Goal: Task Accomplishment & Management: Manage account settings

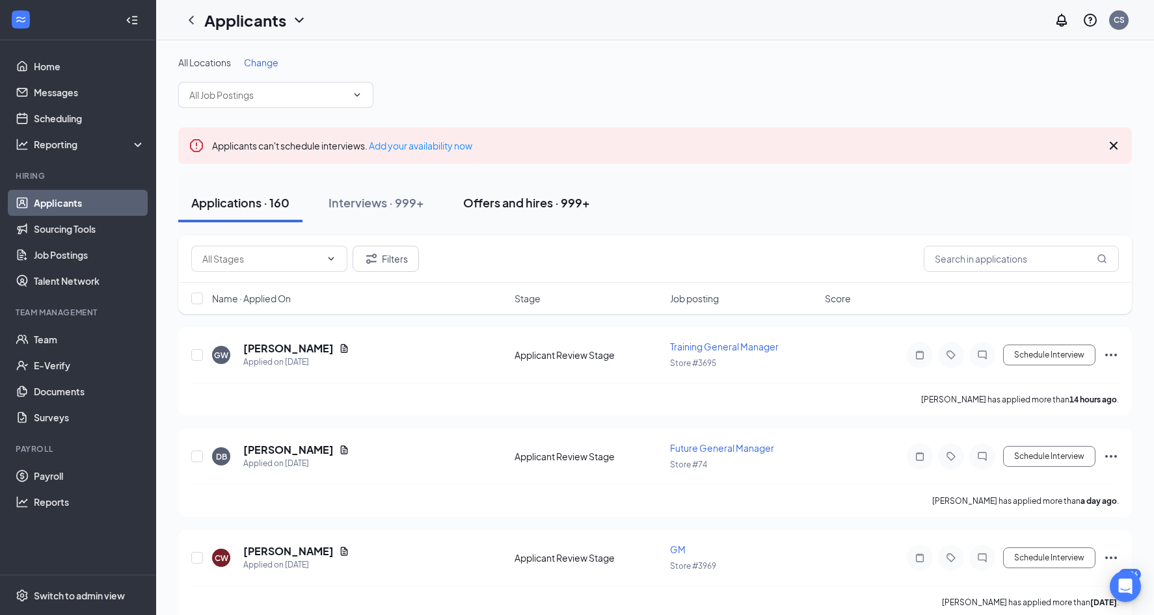
click at [562, 194] on div "Offers and hires · 999+" at bounding box center [526, 202] width 127 height 16
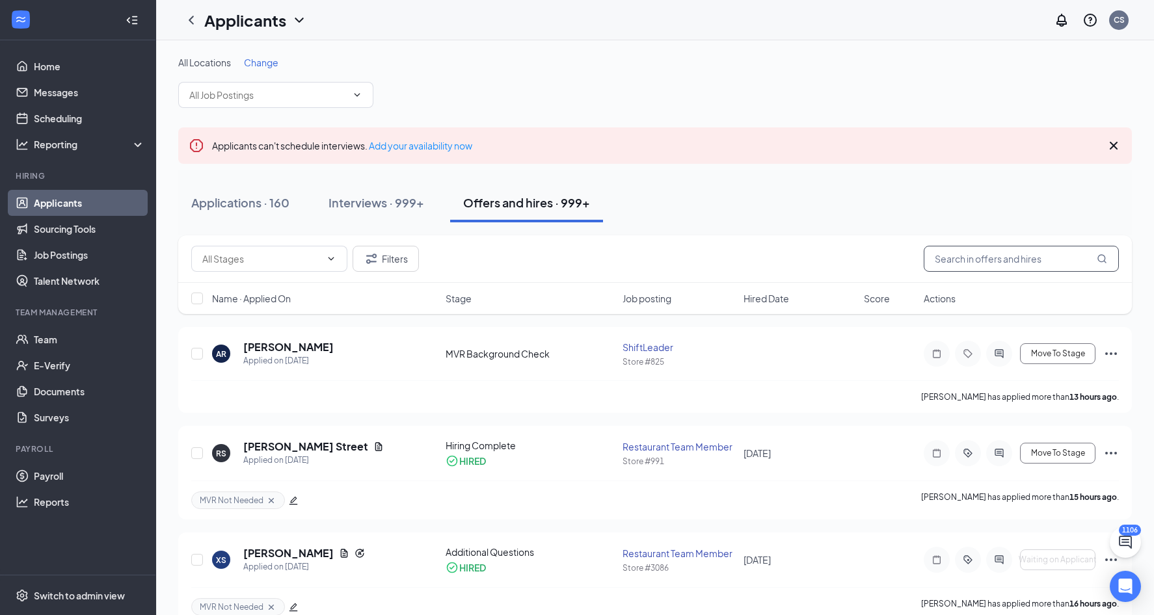
click at [967, 261] on input "text" at bounding box center [1021, 259] width 195 height 26
click at [966, 350] on icon "Tag" at bounding box center [967, 353] width 8 height 8
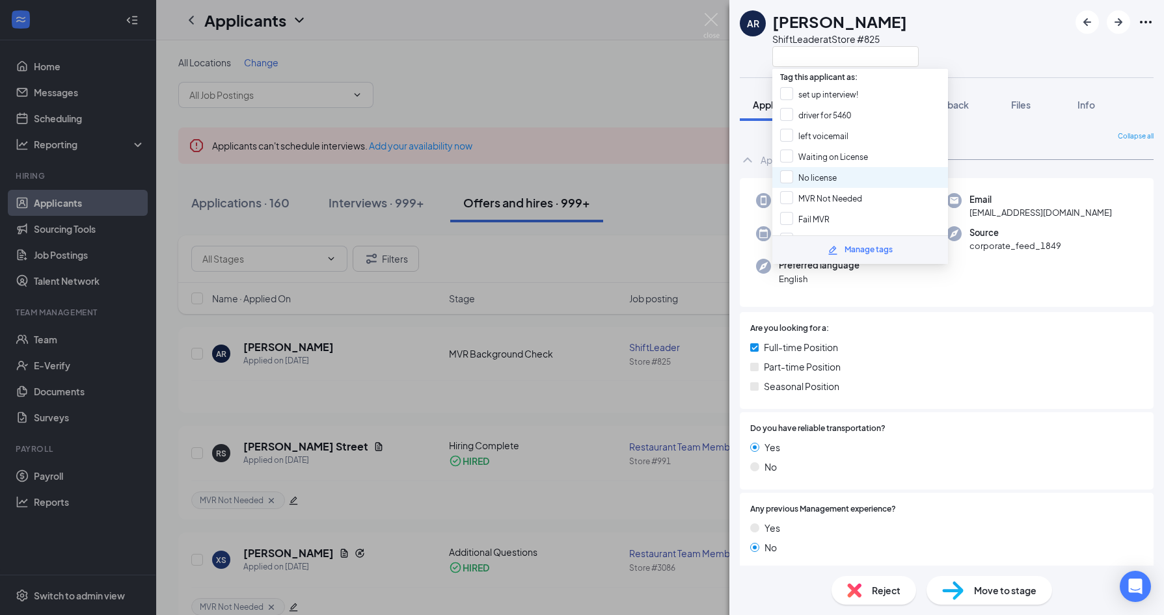
scroll to position [15, 0]
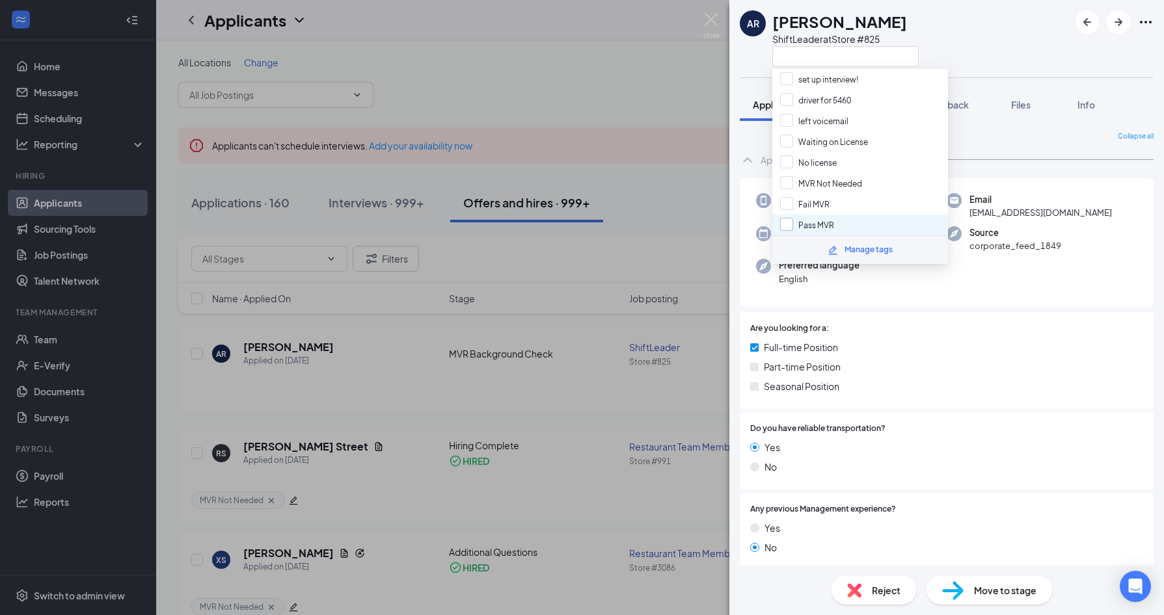
click at [815, 224] on input "Pass MVR" at bounding box center [807, 225] width 54 height 14
checkbox input "true"
click at [987, 596] on span "Move to stage" at bounding box center [1005, 590] width 62 height 14
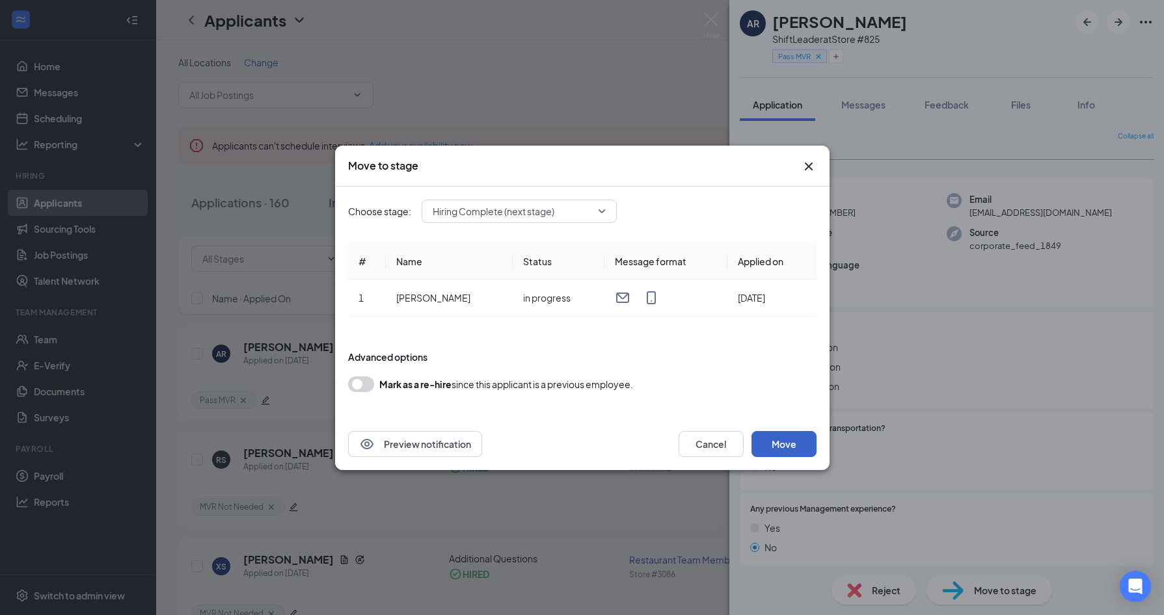
click at [790, 448] on button "Move" at bounding box center [783, 444] width 65 height 26
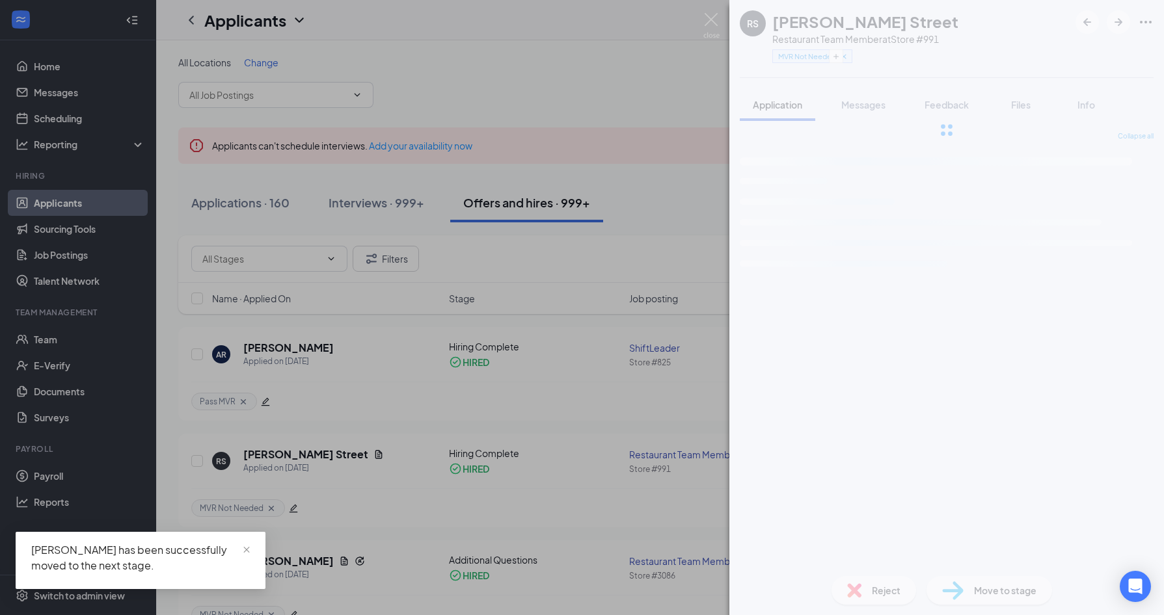
click at [576, 304] on div "RS [PERSON_NAME] Street Restaurant Team Member at Store #991 MVR Not Needed App…" at bounding box center [582, 307] width 1164 height 615
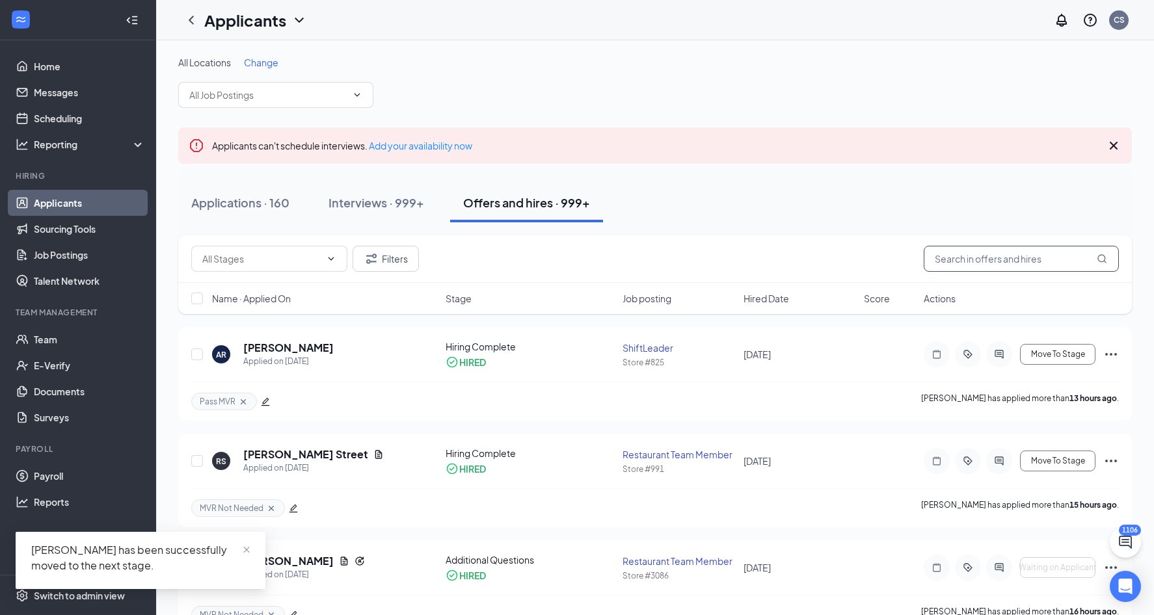
click at [966, 259] on input "text" at bounding box center [1021, 259] width 195 height 26
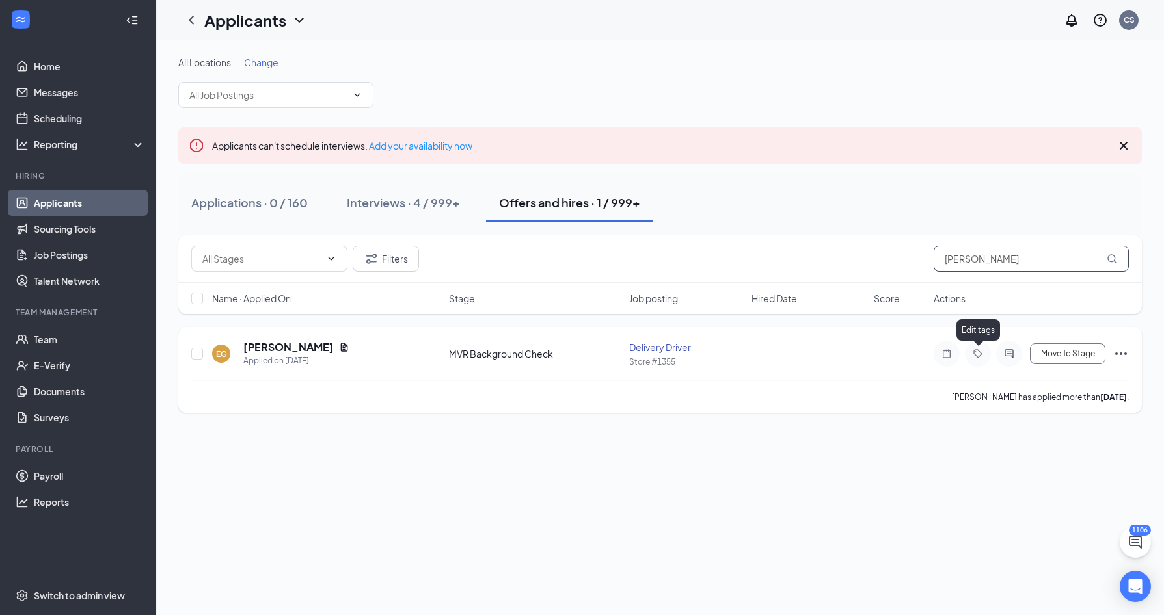
type input "[PERSON_NAME]"
click at [985, 351] on icon "Tag" at bounding box center [978, 354] width 16 height 10
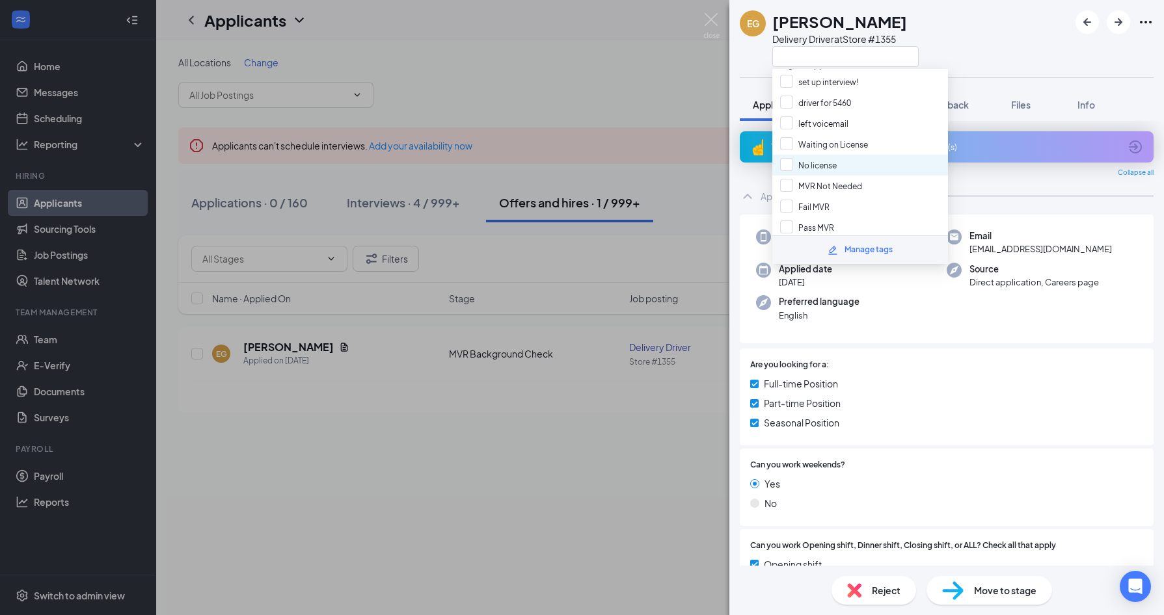
scroll to position [15, 0]
click at [823, 218] on input "Pass MVR" at bounding box center [807, 225] width 54 height 14
checkbox input "true"
click at [987, 589] on span "Move to stage" at bounding box center [1005, 590] width 62 height 14
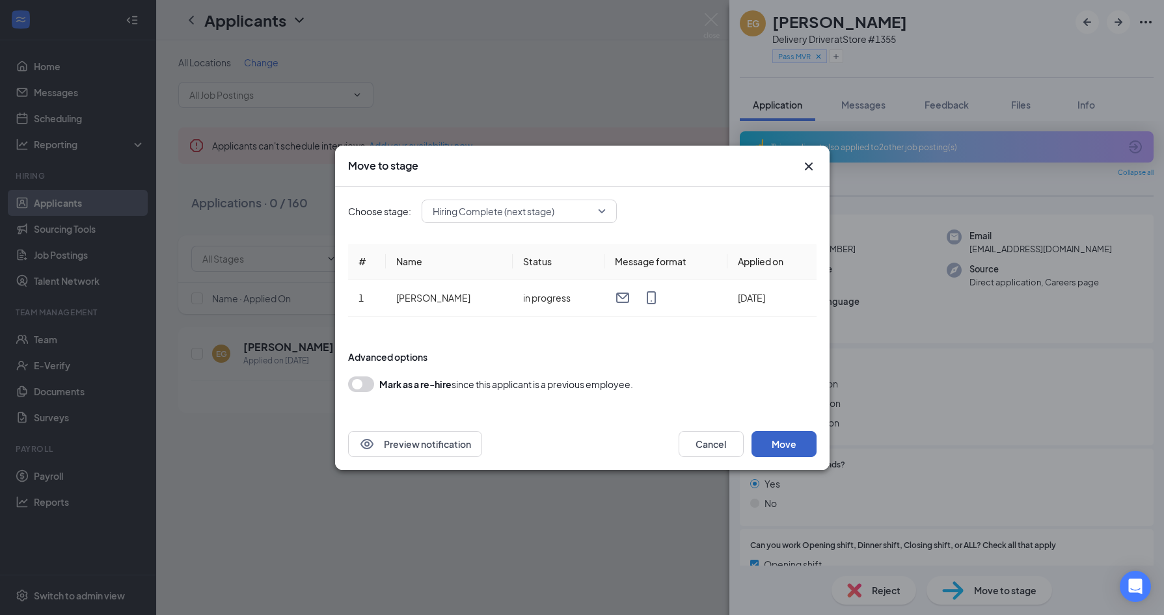
click at [803, 445] on button "Move" at bounding box center [783, 444] width 65 height 26
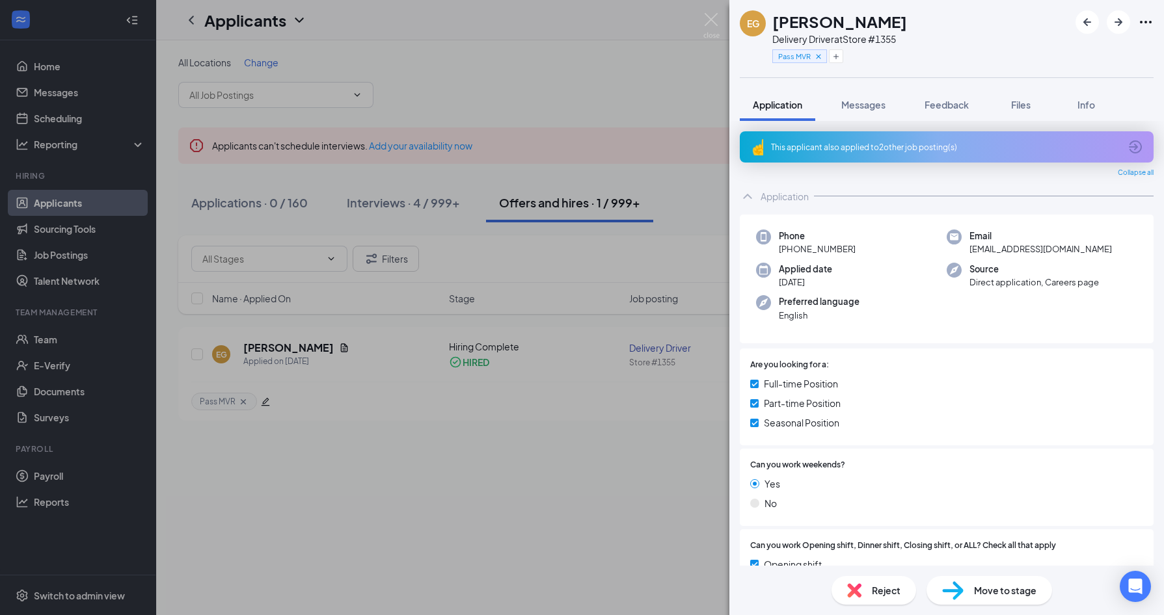
click at [616, 420] on div "EG [PERSON_NAME] Delivery Driver at Store #1355 Pass MVR Application Messages F…" at bounding box center [582, 307] width 1164 height 615
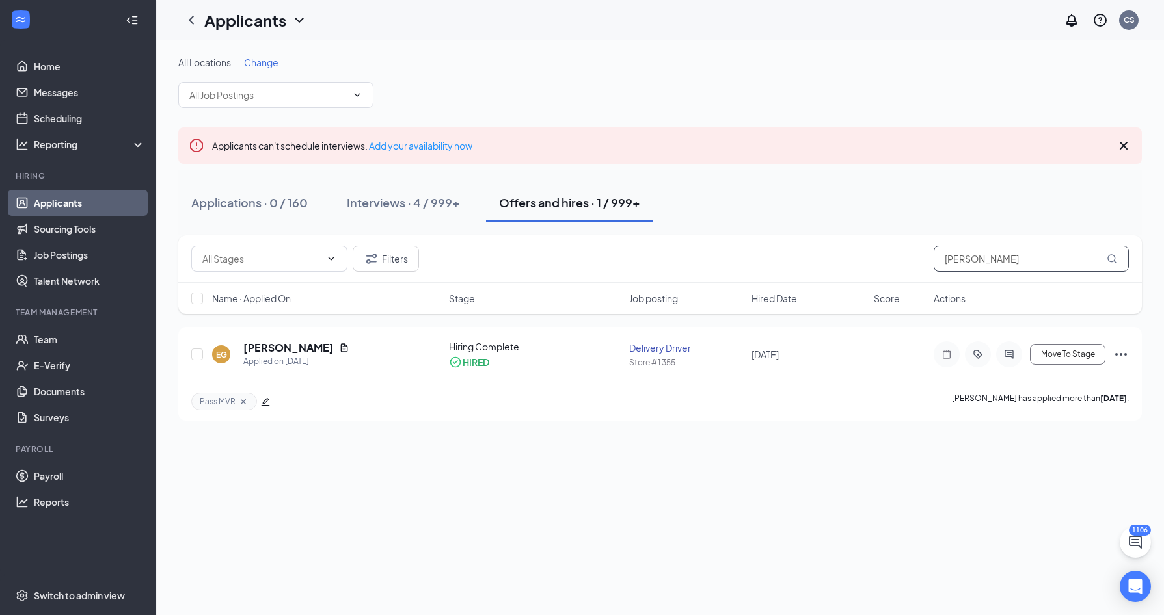
drag, startPoint x: 944, startPoint y: 261, endPoint x: 897, endPoint y: 261, distance: 46.8
click at [897, 261] on div "Filters [PERSON_NAME]" at bounding box center [659, 259] width 937 height 26
type input "[PERSON_NAME]"
click at [978, 360] on div at bounding box center [978, 354] width 26 height 26
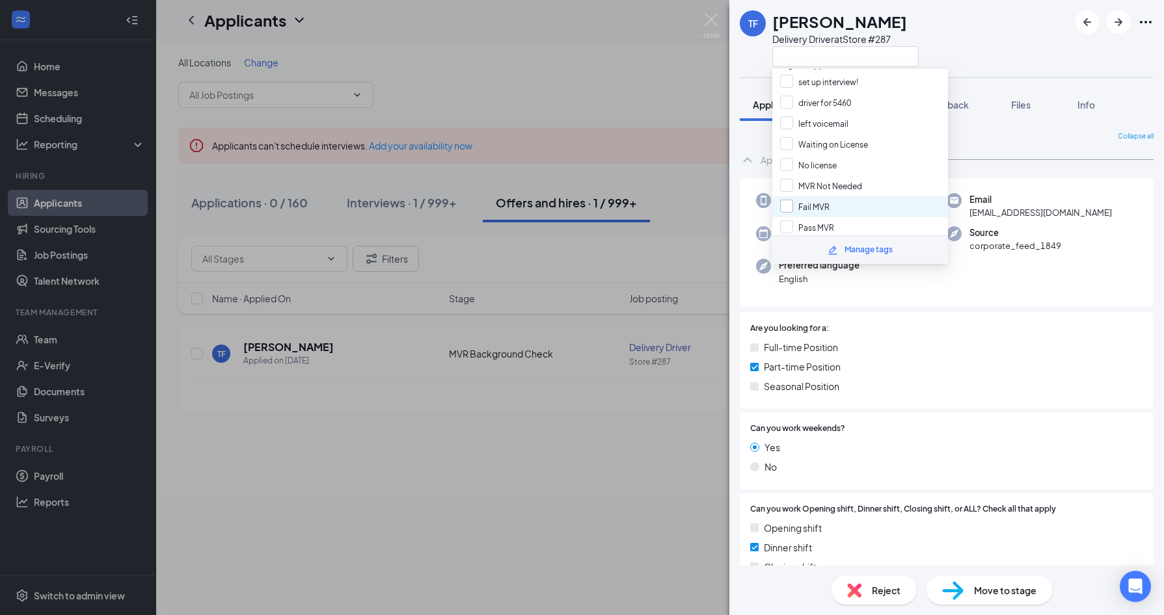
scroll to position [15, 0]
click at [816, 218] on input "Pass MVR" at bounding box center [807, 225] width 54 height 14
checkbox input "true"
click at [985, 591] on span "Move to stage" at bounding box center [1005, 590] width 62 height 14
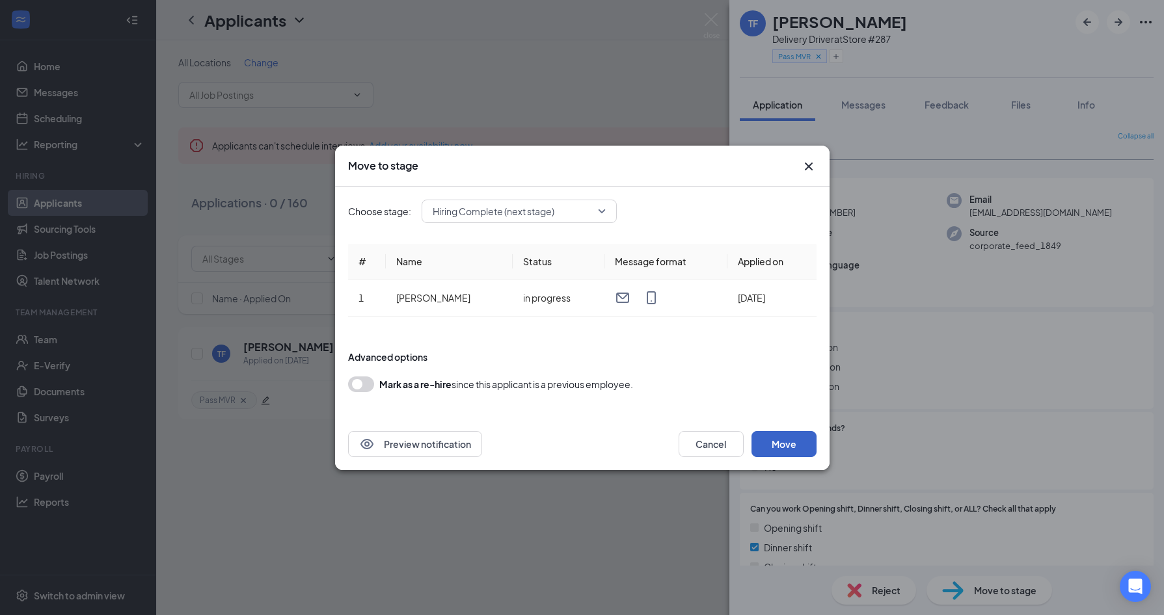
click at [788, 446] on button "Move" at bounding box center [783, 444] width 65 height 26
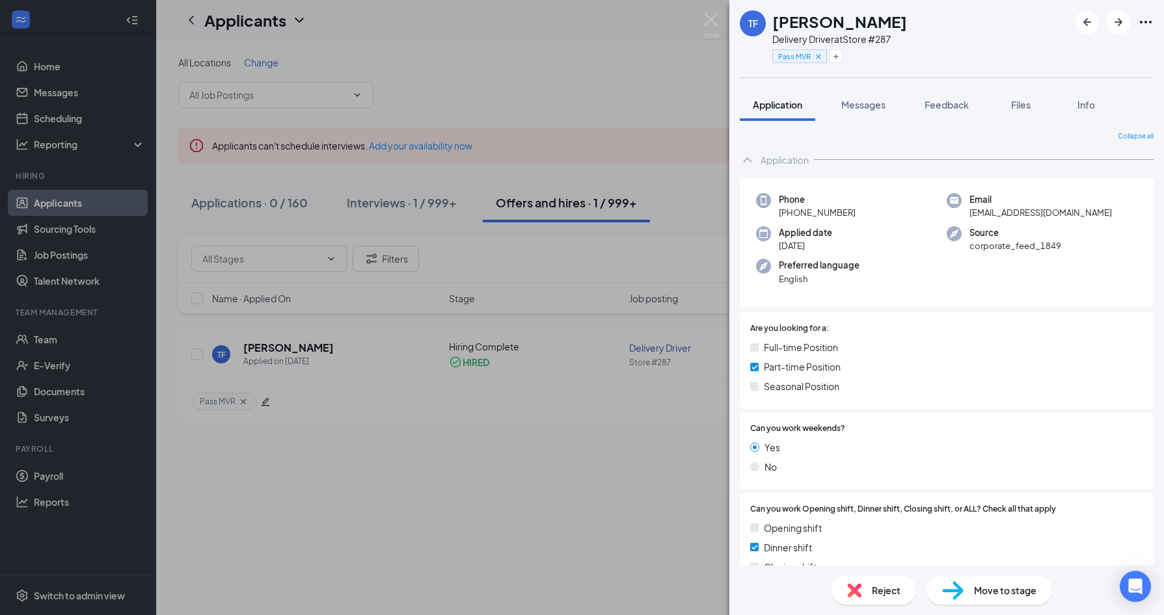
click at [527, 97] on div "TF [PERSON_NAME] Delivery Driver at Store #287 Pass MVR Application Messages Fe…" at bounding box center [582, 307] width 1164 height 615
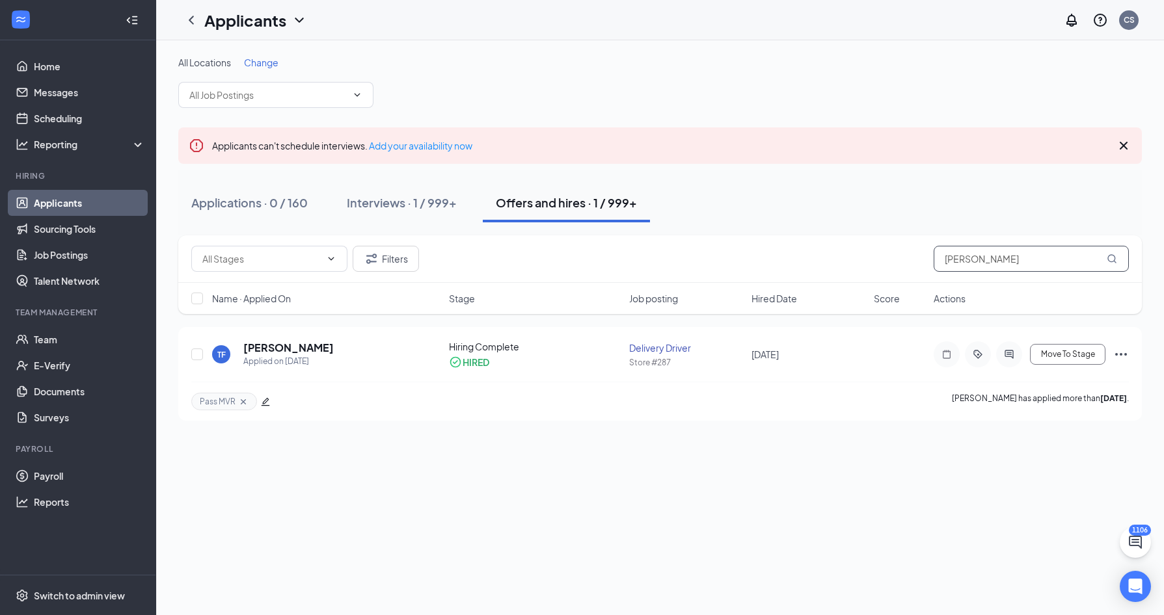
drag, startPoint x: 976, startPoint y: 264, endPoint x: 915, endPoint y: 264, distance: 61.8
click at [915, 264] on div "Filters [PERSON_NAME]" at bounding box center [659, 259] width 937 height 26
type input "[PERSON_NAME]"
click at [972, 352] on icon "Tag" at bounding box center [978, 354] width 16 height 10
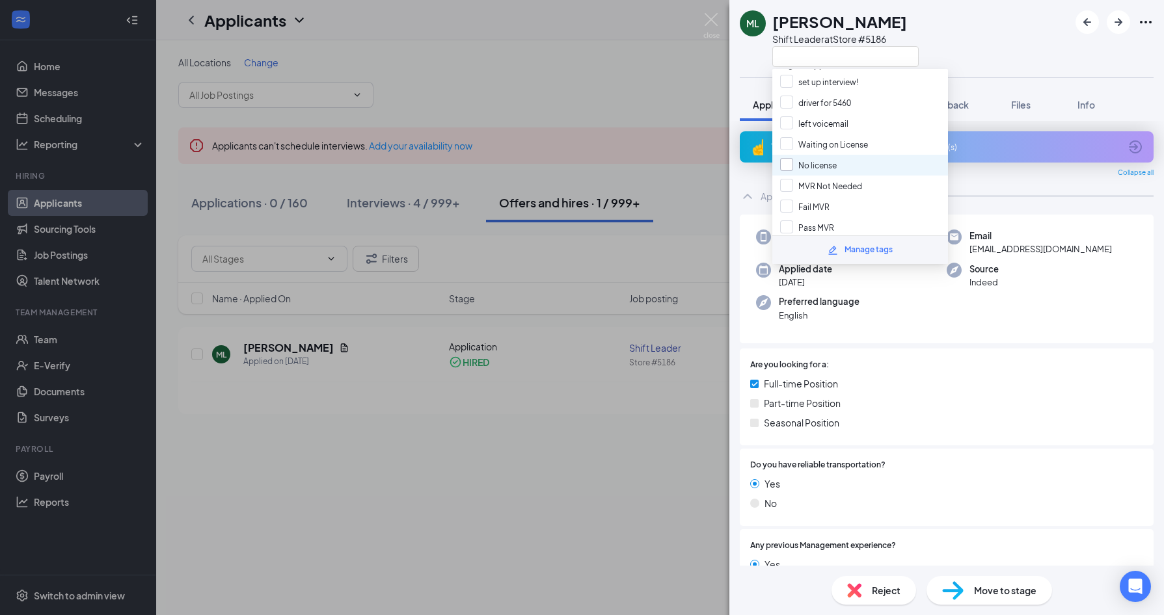
scroll to position [15, 0]
click at [819, 218] on input "Pass MVR" at bounding box center [807, 225] width 54 height 14
checkbox input "true"
click at [975, 589] on span "Move to stage" at bounding box center [1005, 590] width 62 height 14
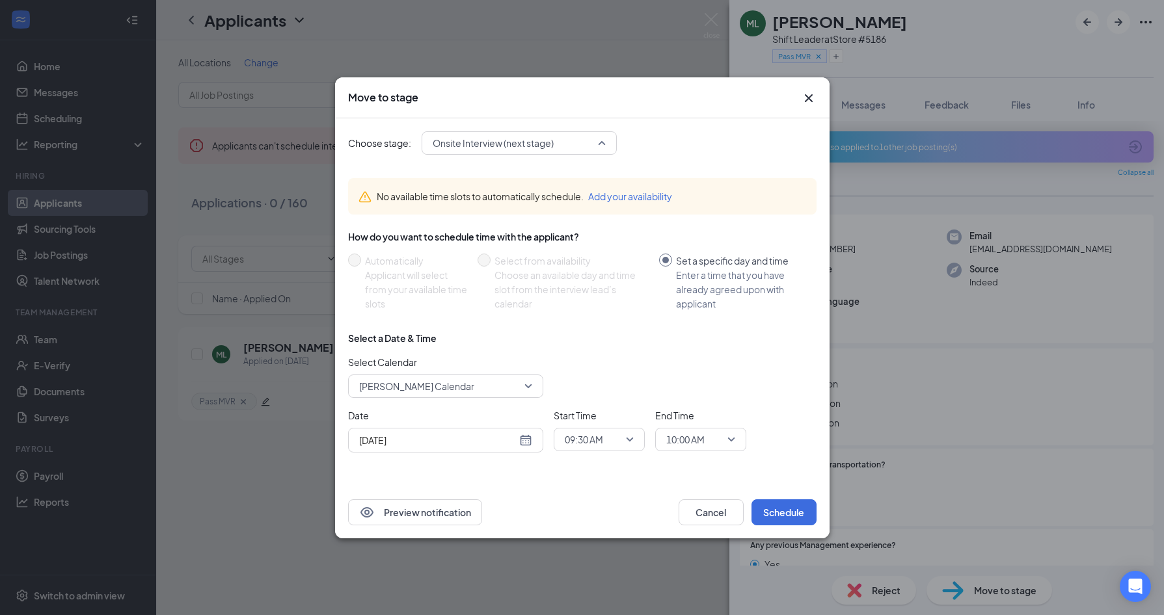
click at [583, 140] on span "Onsite Interview (next stage)" at bounding box center [513, 143] width 161 height 20
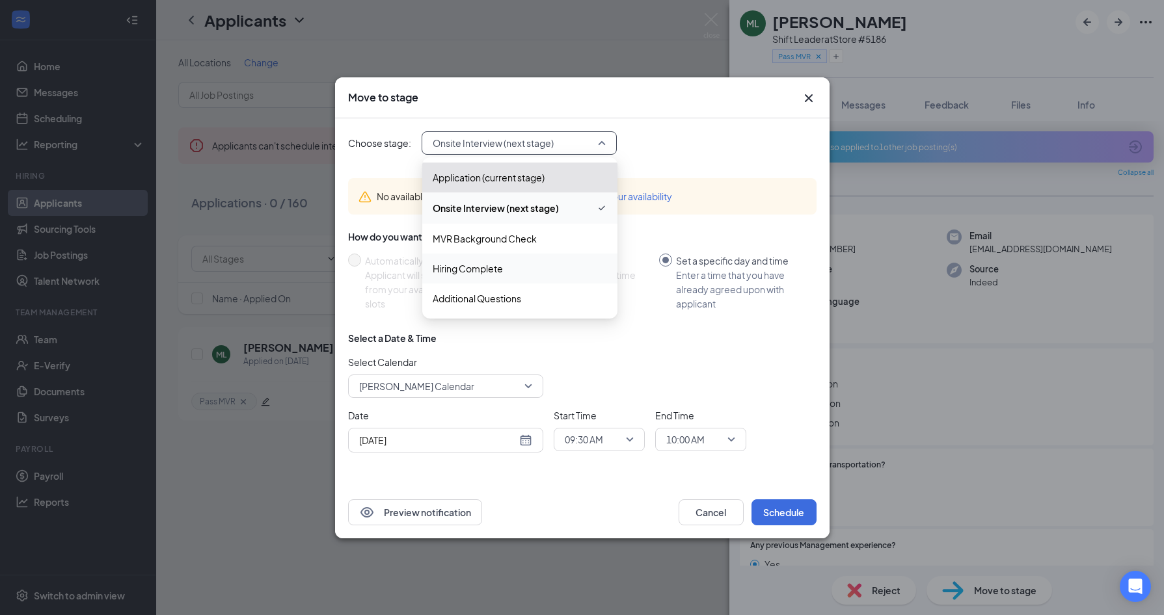
click at [516, 269] on span "Hiring Complete" at bounding box center [520, 268] width 174 height 14
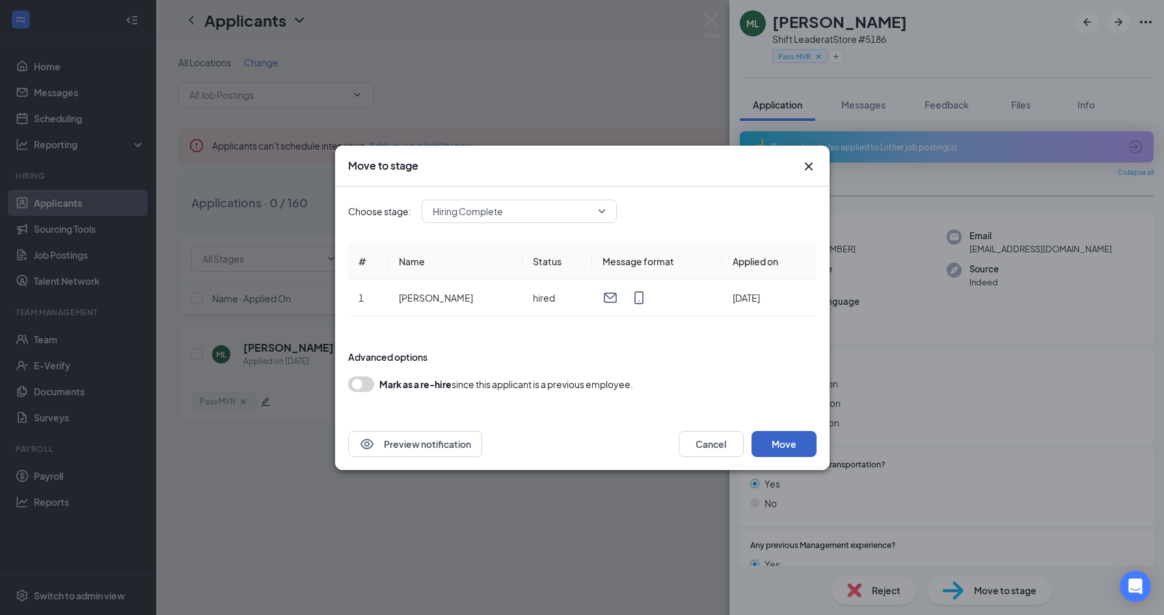
click at [789, 445] on button "Move" at bounding box center [783, 444] width 65 height 26
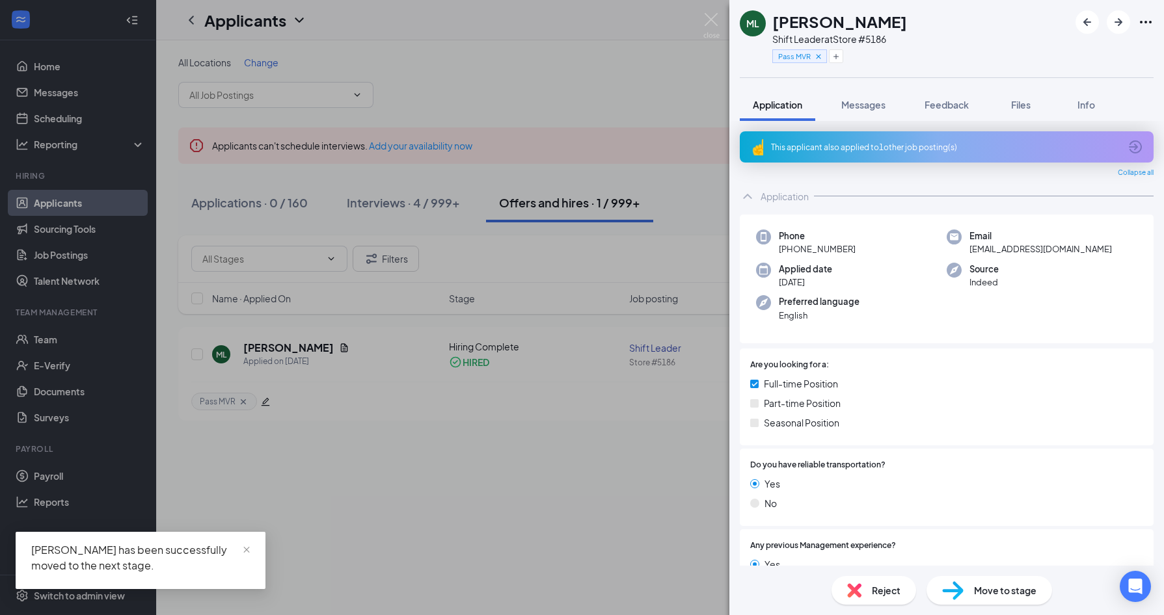
click at [593, 438] on div "ML [PERSON_NAME] Shift Leader at Store #5186 Pass MVR Application Messages Feed…" at bounding box center [582, 307] width 1164 height 615
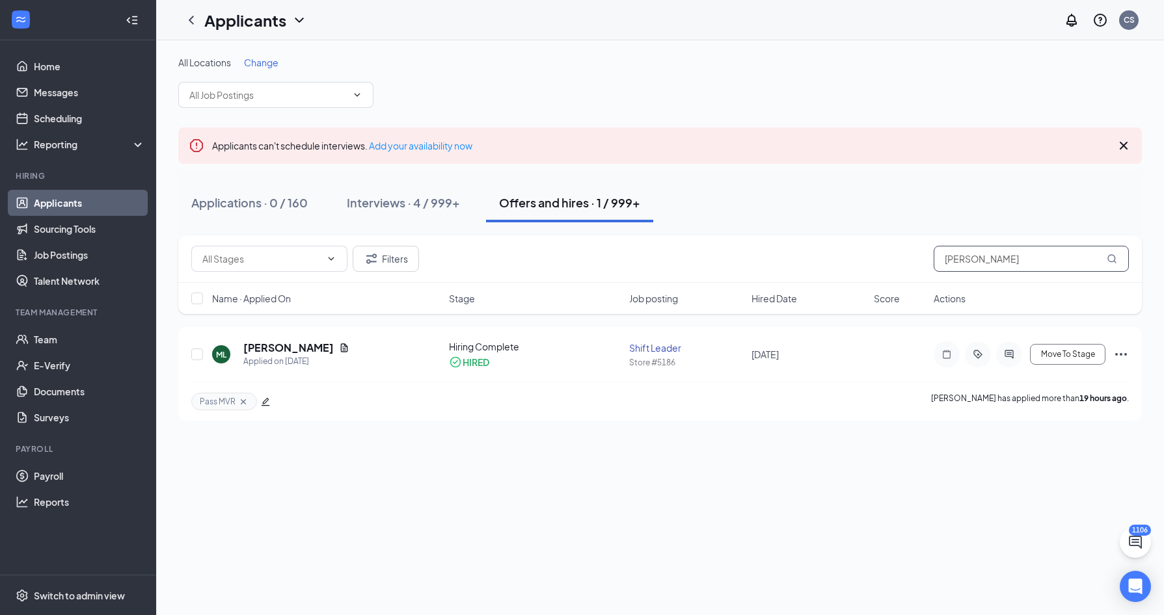
drag, startPoint x: 995, startPoint y: 265, endPoint x: 914, endPoint y: 264, distance: 81.3
click at [914, 265] on div "Filters [PERSON_NAME]" at bounding box center [659, 259] width 937 height 26
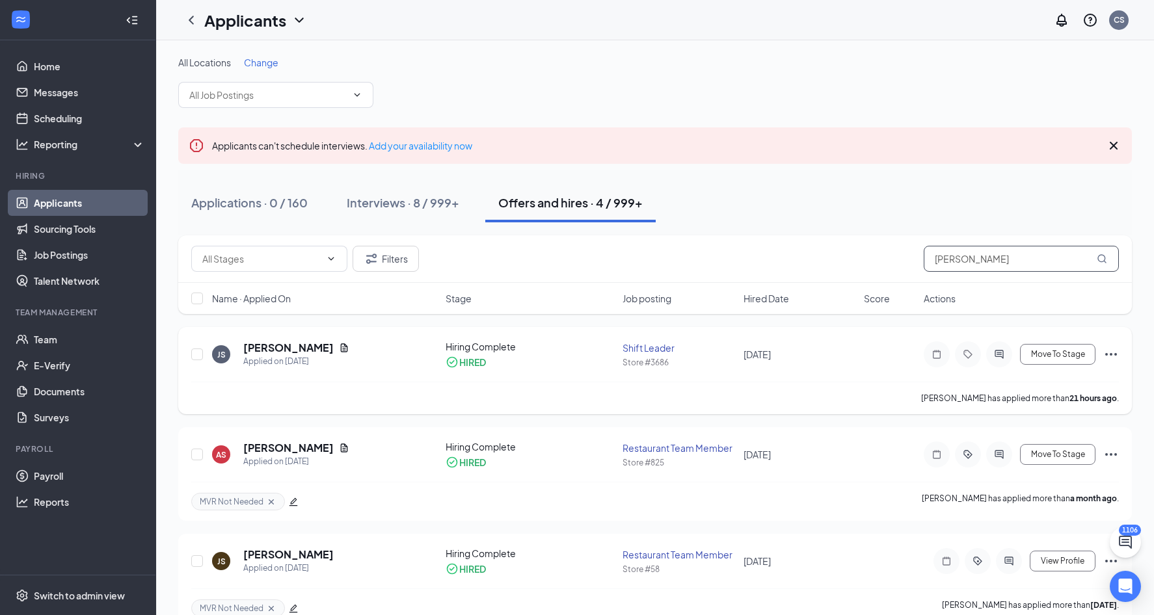
type input "[PERSON_NAME]"
click at [970, 363] on div at bounding box center [968, 354] width 26 height 26
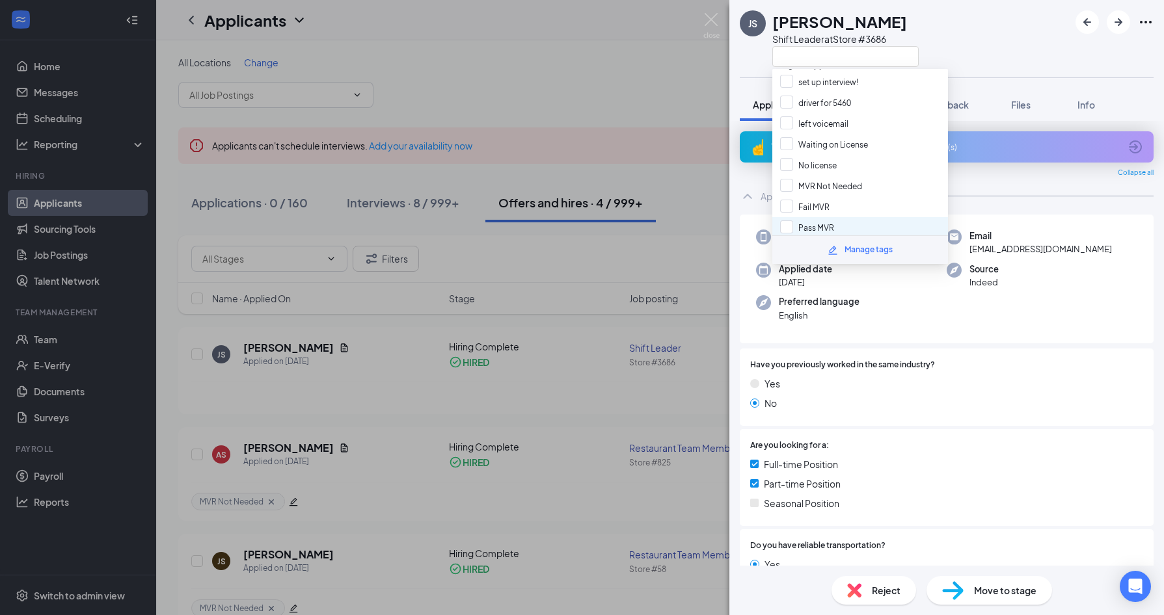
scroll to position [15, 0]
click at [811, 224] on input "Pass MVR" at bounding box center [807, 225] width 54 height 14
checkbox input "true"
click at [955, 582] on img at bounding box center [952, 590] width 21 height 19
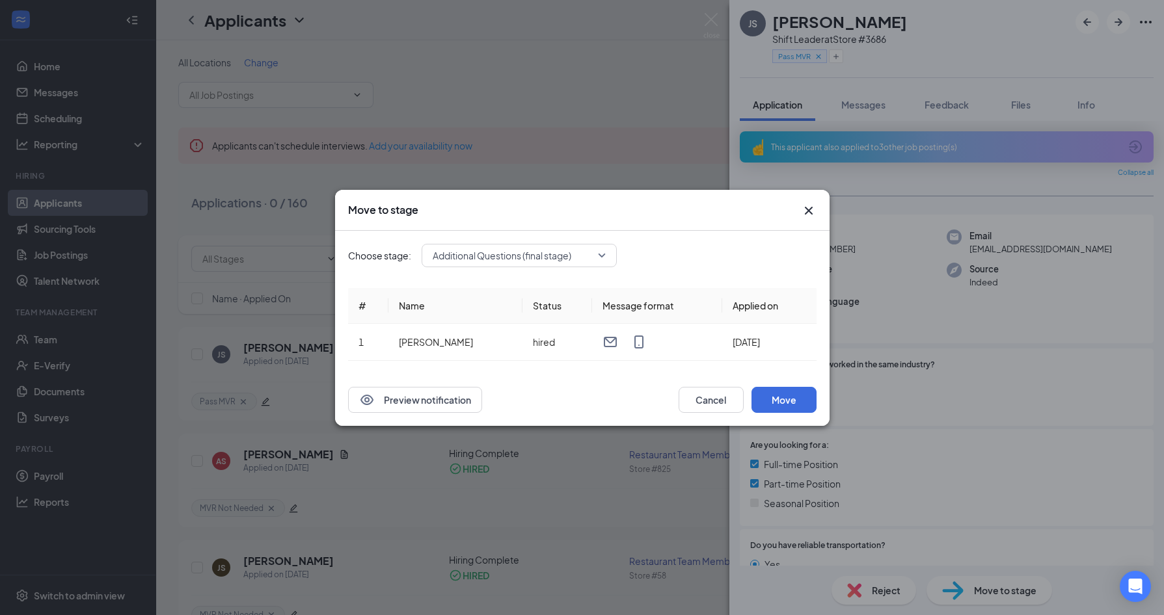
click at [805, 211] on icon "Cross" at bounding box center [809, 211] width 16 height 16
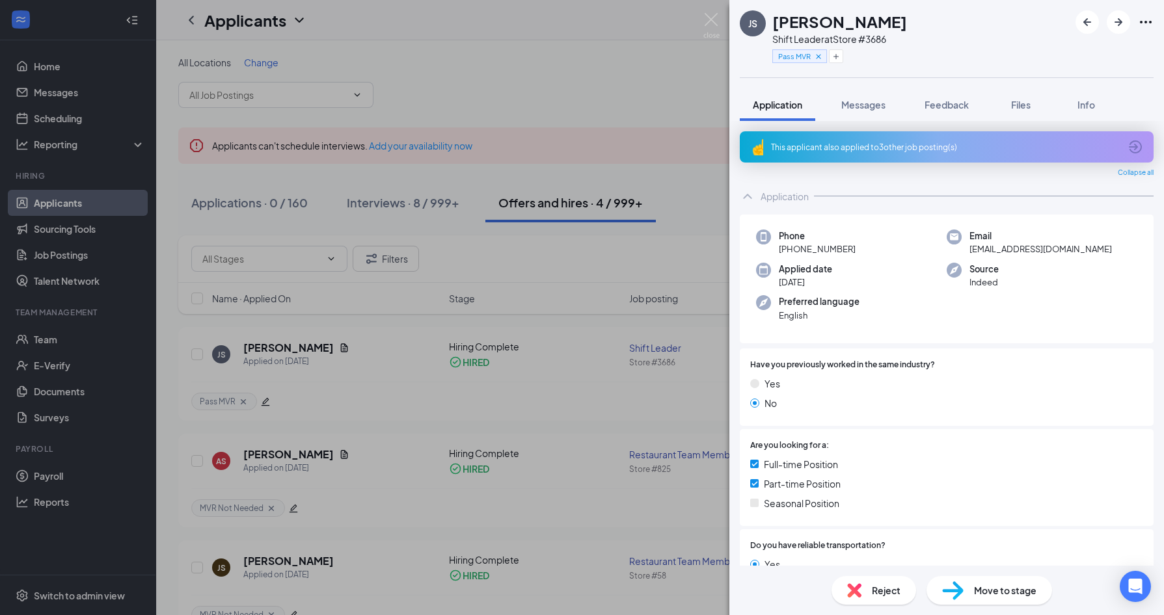
click at [621, 100] on div "JS [PERSON_NAME] Shift Leader at Store #3686 Pass MVR Application Messages Feed…" at bounding box center [582, 307] width 1164 height 615
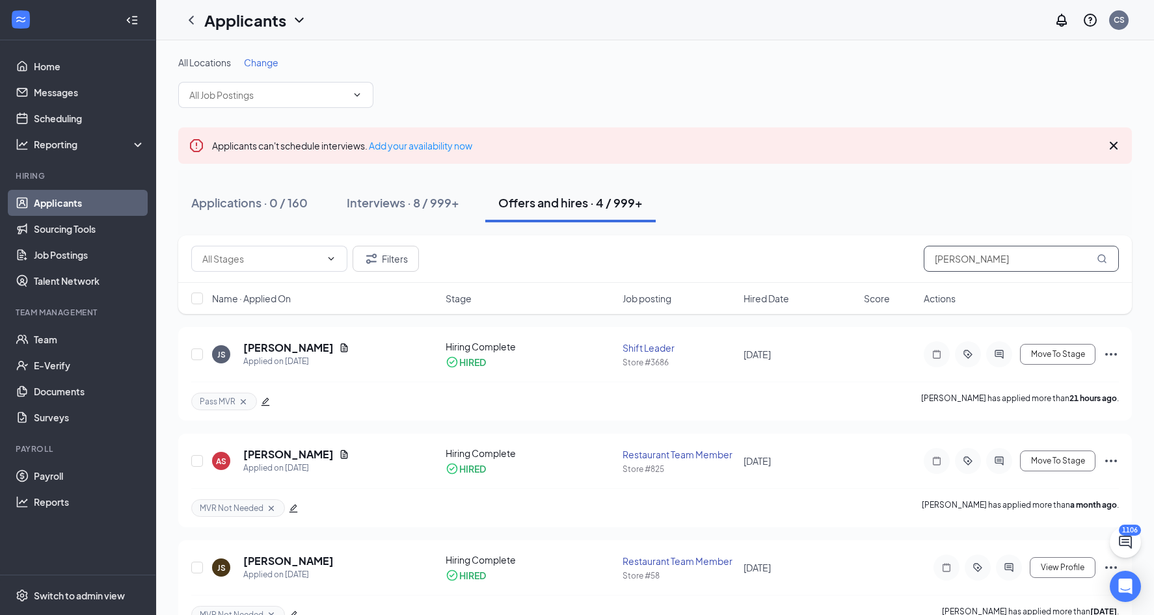
drag, startPoint x: 983, startPoint y: 263, endPoint x: 875, endPoint y: 250, distance: 109.4
click at [875, 250] on div "Filters [PERSON_NAME]" at bounding box center [655, 259] width 928 height 26
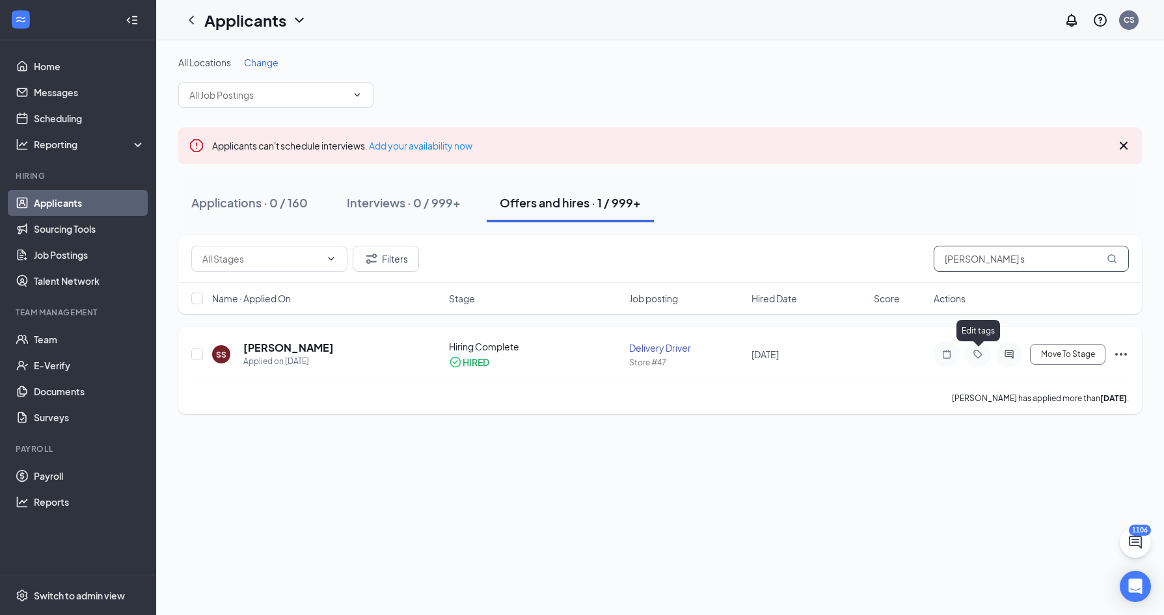
type input "[PERSON_NAME] s"
click at [976, 358] on icon "Tag" at bounding box center [978, 354] width 16 height 10
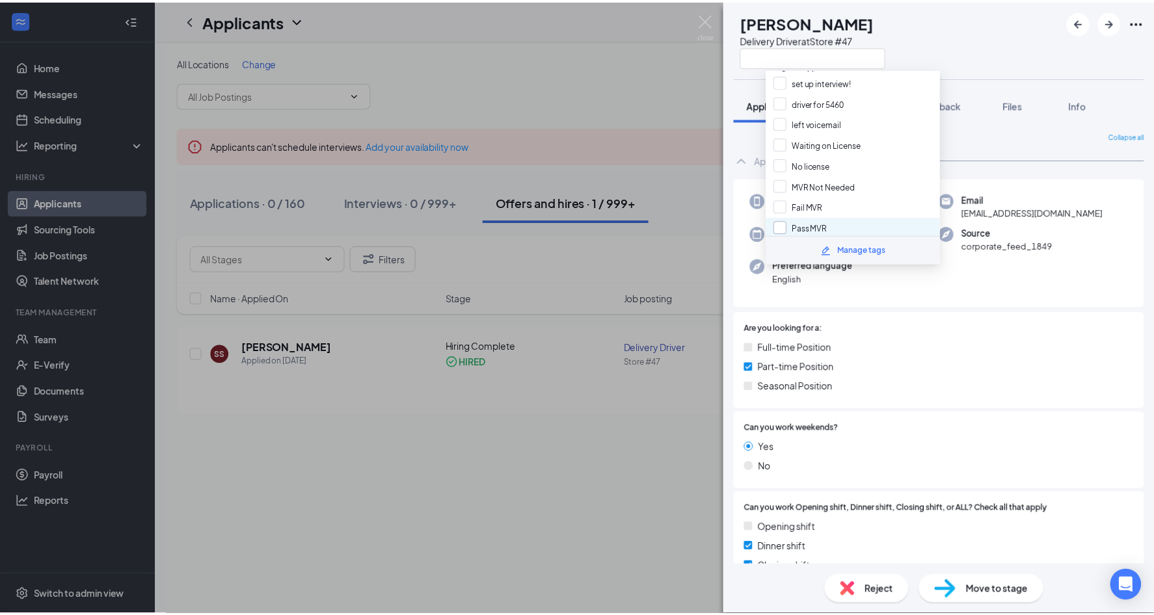
scroll to position [15, 0]
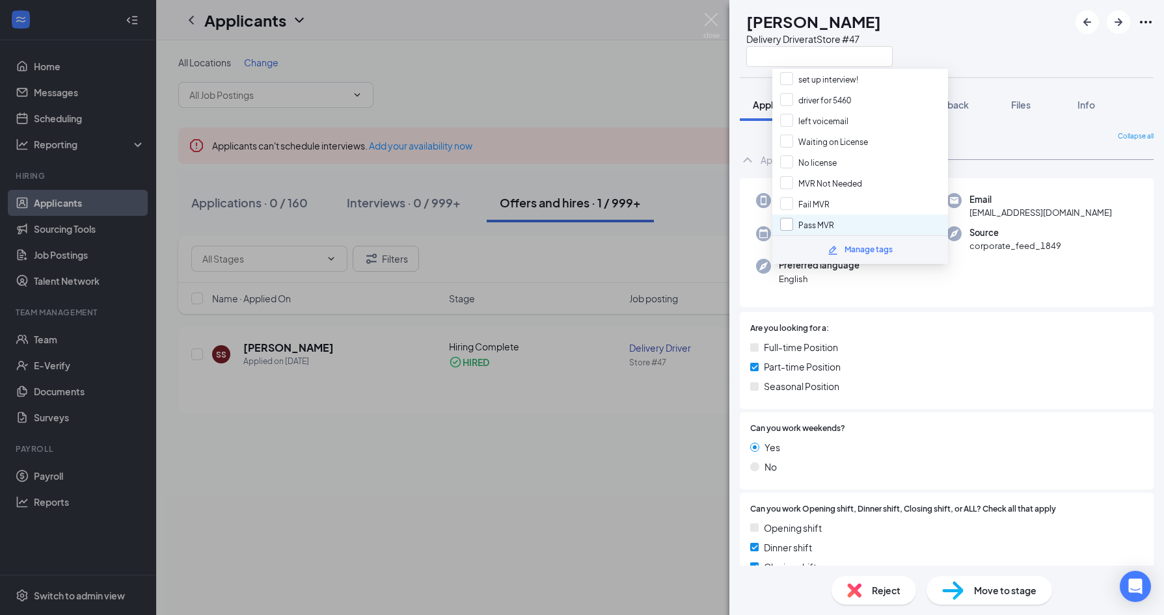
click at [813, 223] on input "Pass MVR" at bounding box center [807, 225] width 54 height 14
checkbox input "true"
click at [634, 99] on div "[PERSON_NAME] [PERSON_NAME] Delivery Driver at Store #47 Application Messages F…" at bounding box center [582, 307] width 1164 height 615
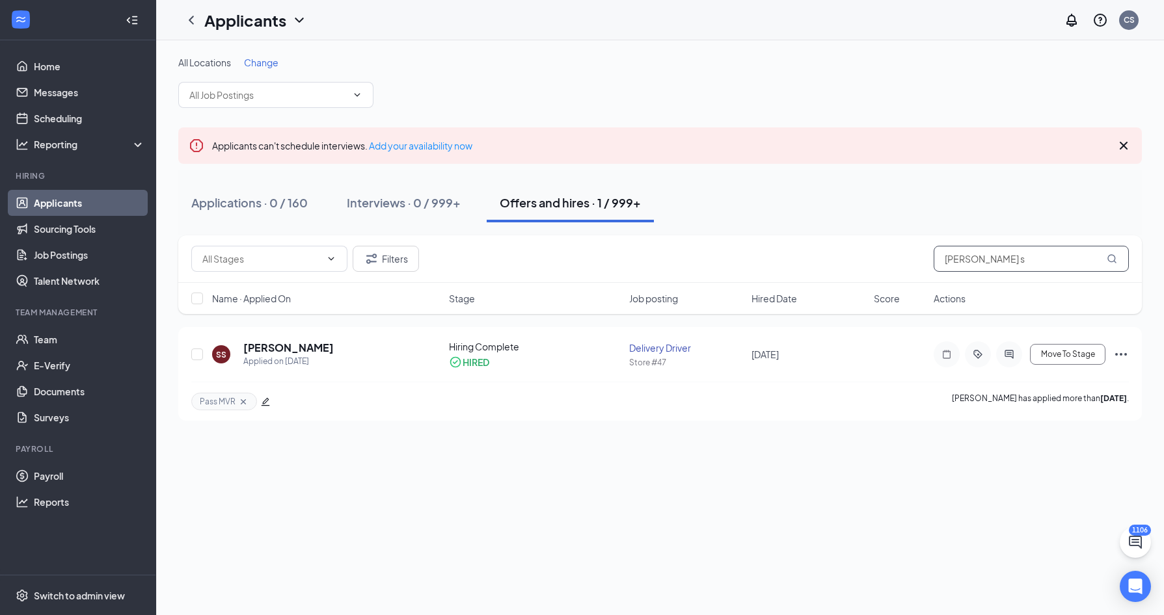
drag, startPoint x: 998, startPoint y: 258, endPoint x: 912, endPoint y: 258, distance: 85.9
click at [912, 258] on div "Filters [PERSON_NAME] s" at bounding box center [659, 259] width 937 height 26
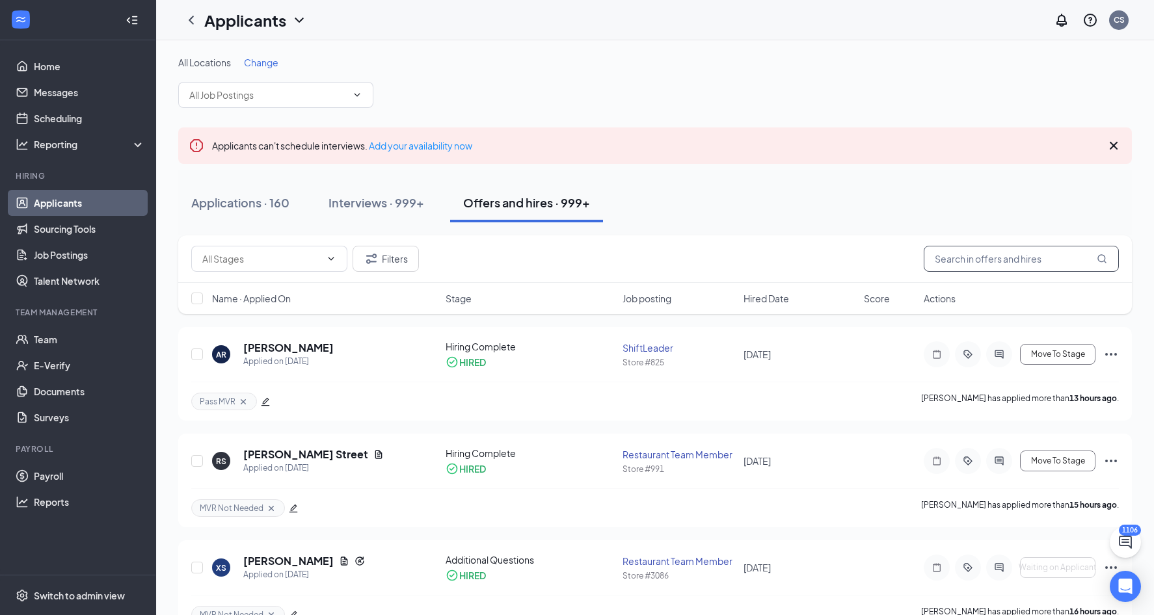
click at [972, 258] on input "text" at bounding box center [1021, 259] width 195 height 26
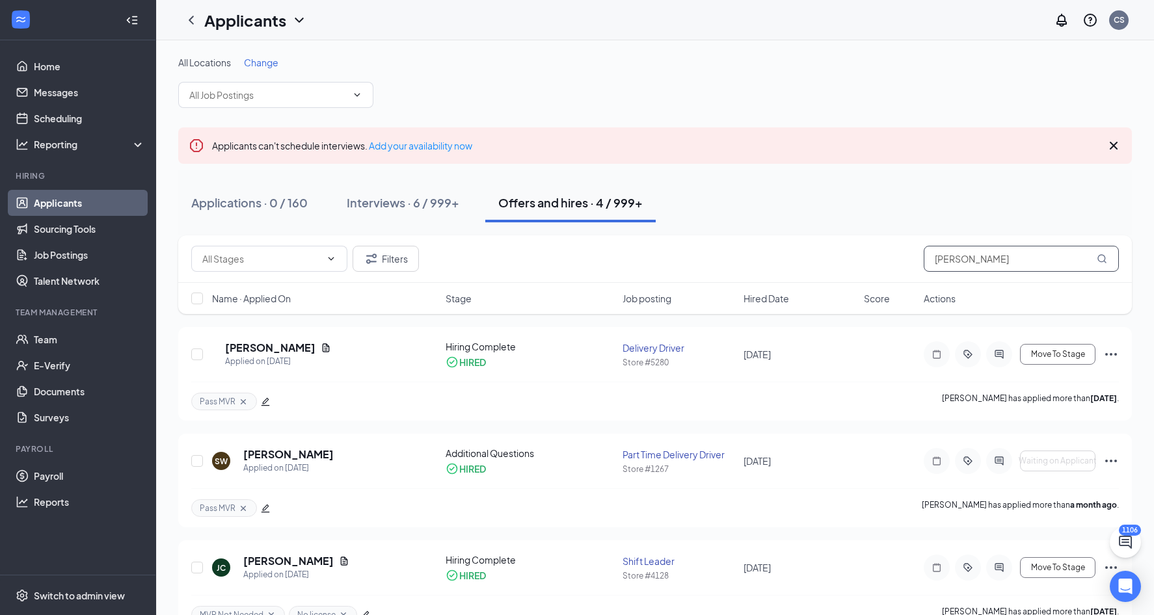
type input "[PERSON_NAME]"
drag, startPoint x: 928, startPoint y: 264, endPoint x: 897, endPoint y: 254, distance: 32.3
click at [904, 259] on div "Filters [PERSON_NAME]" at bounding box center [655, 259] width 928 height 26
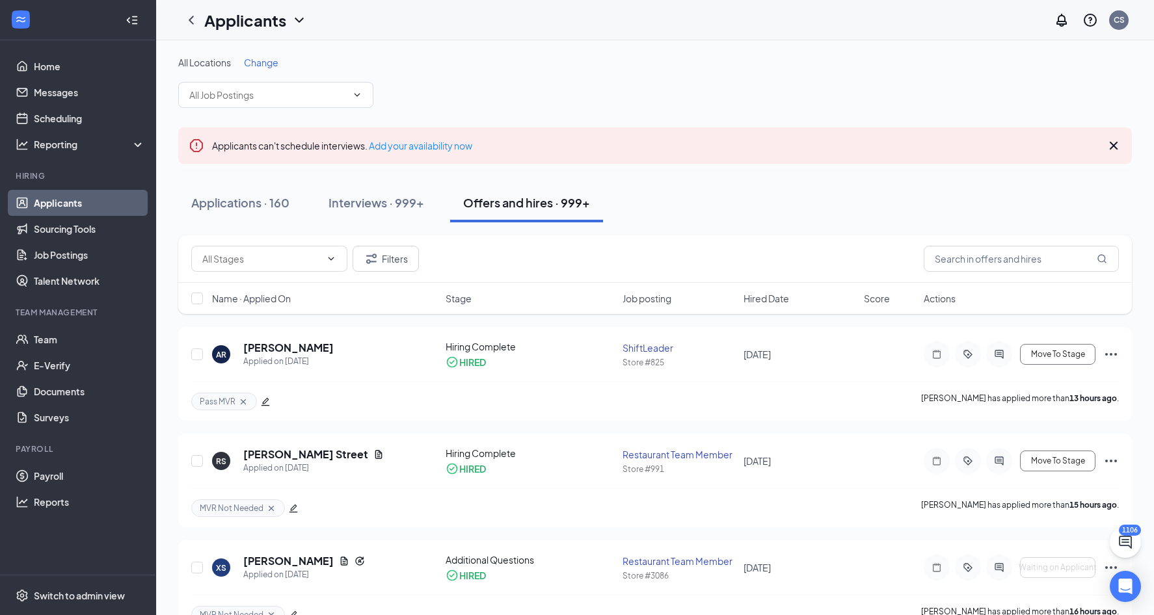
click at [958, 69] on div "All Locations Change" at bounding box center [655, 82] width 954 height 52
click at [64, 332] on link "Team" at bounding box center [89, 340] width 111 height 26
